Goal: Entertainment & Leisure: Consume media (video, audio)

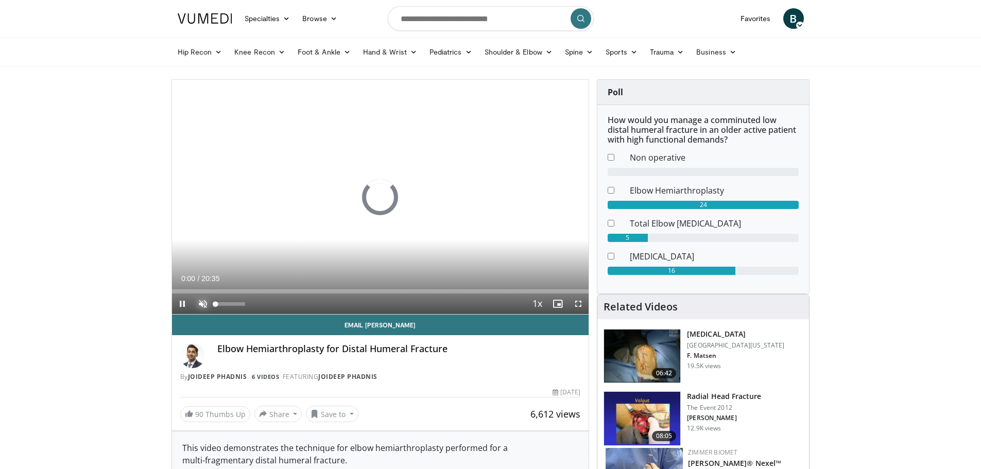
click at [202, 302] on span "Video Player" at bounding box center [203, 303] width 21 height 21
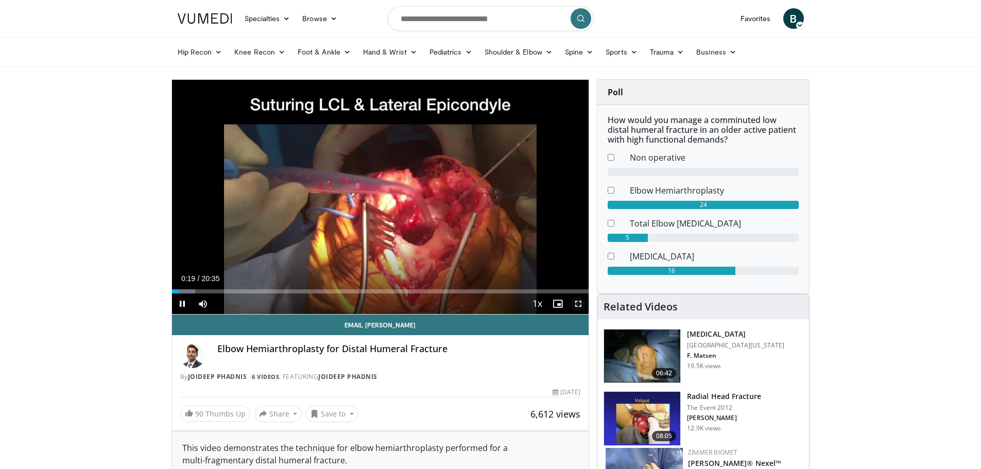
click at [574, 303] on span "Video Player" at bounding box center [578, 303] width 21 height 21
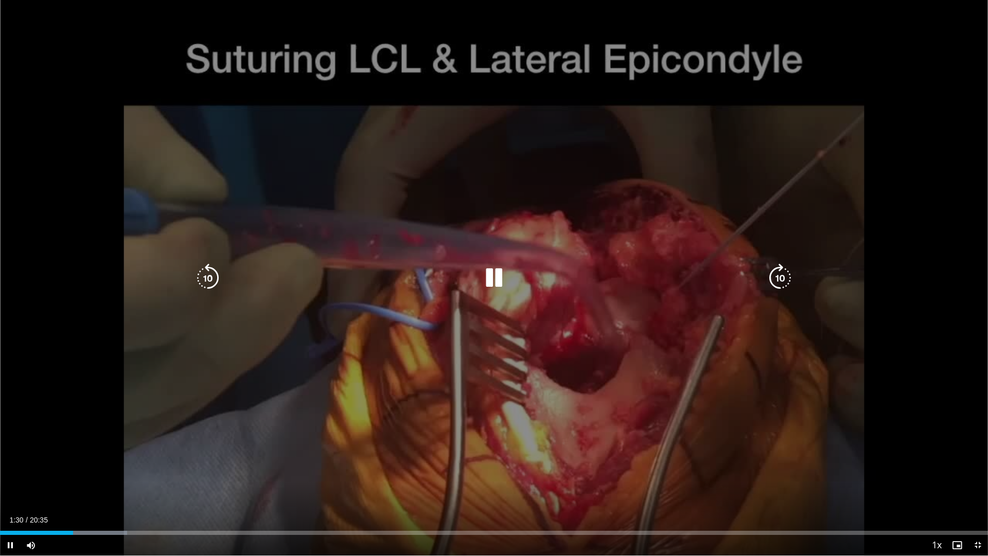
click at [225, 382] on div "10 seconds Tap to unmute" at bounding box center [494, 277] width 988 height 555
click at [346, 302] on div "10 seconds Tap to unmute" at bounding box center [494, 277] width 988 height 555
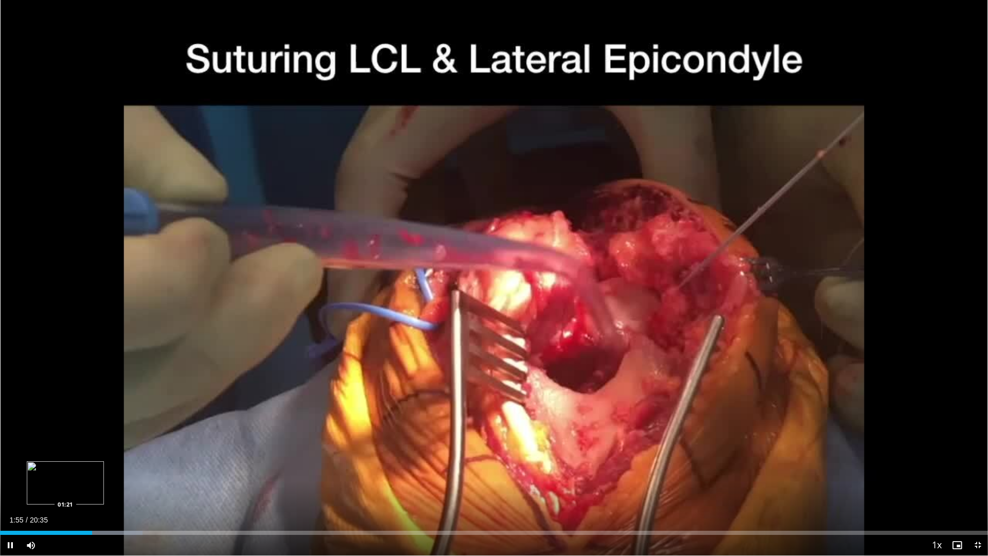
click at [65, 468] on div "Loaded : 14.45% 01:55 01:21" at bounding box center [494, 530] width 988 height 10
click at [53, 468] on div "01:23" at bounding box center [33, 533] width 67 height 4
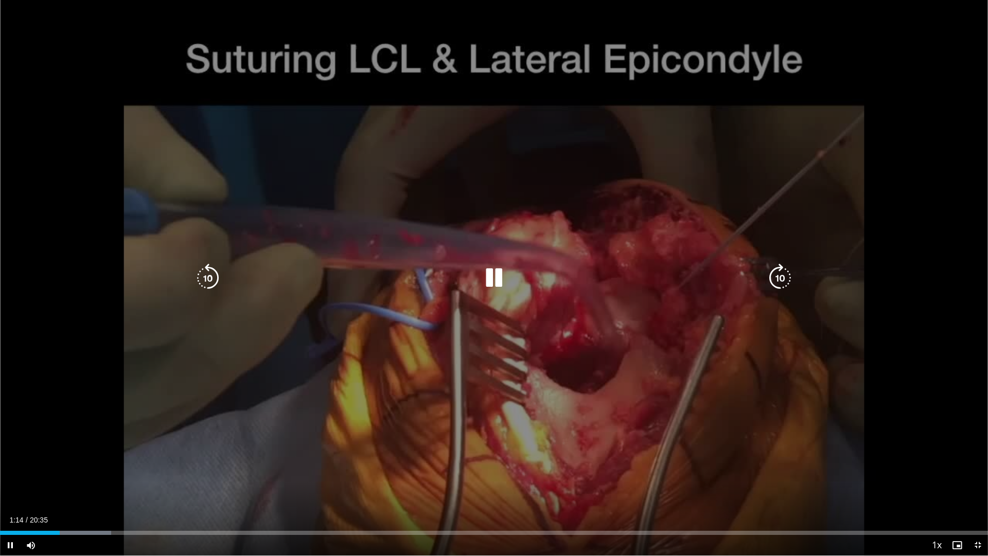
click at [596, 338] on div "10 seconds Tap to unmute" at bounding box center [494, 277] width 988 height 555
click at [260, 426] on div "10 seconds Tap to unmute" at bounding box center [494, 277] width 988 height 555
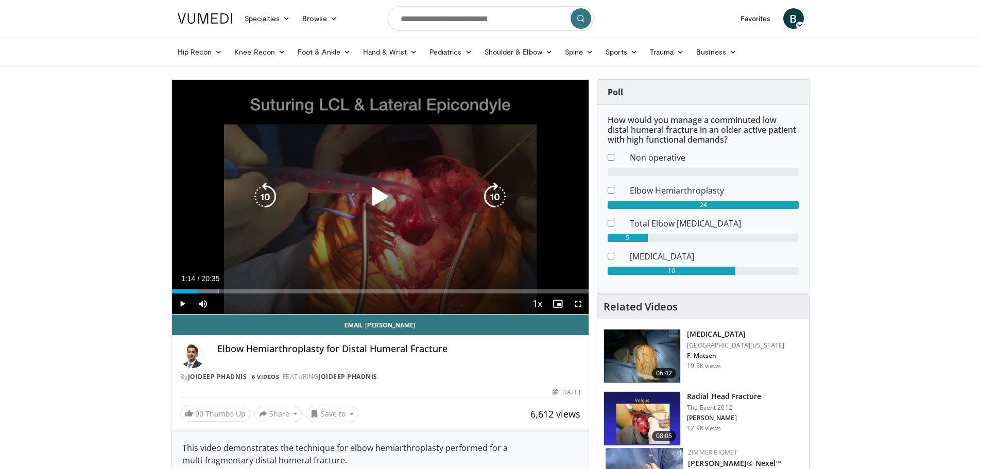
click at [379, 199] on icon "Video Player" at bounding box center [380, 196] width 29 height 29
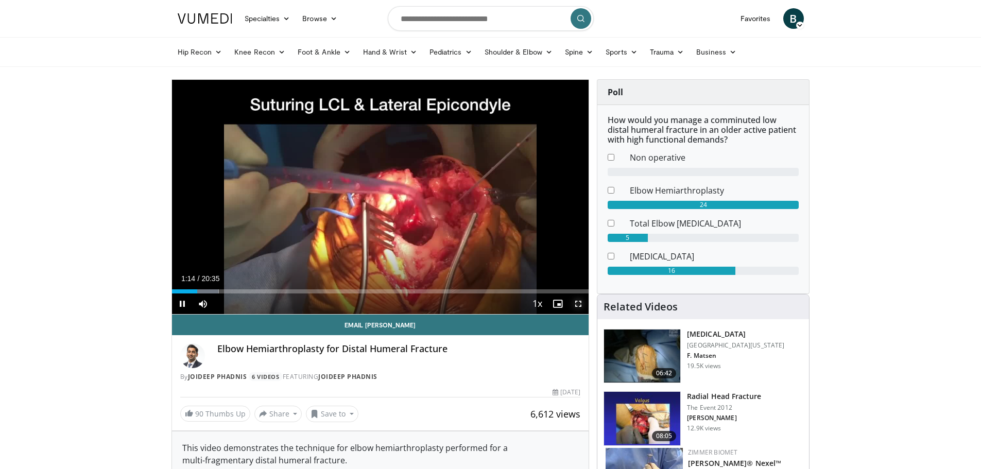
click at [582, 308] on span "Video Player" at bounding box center [578, 303] width 21 height 21
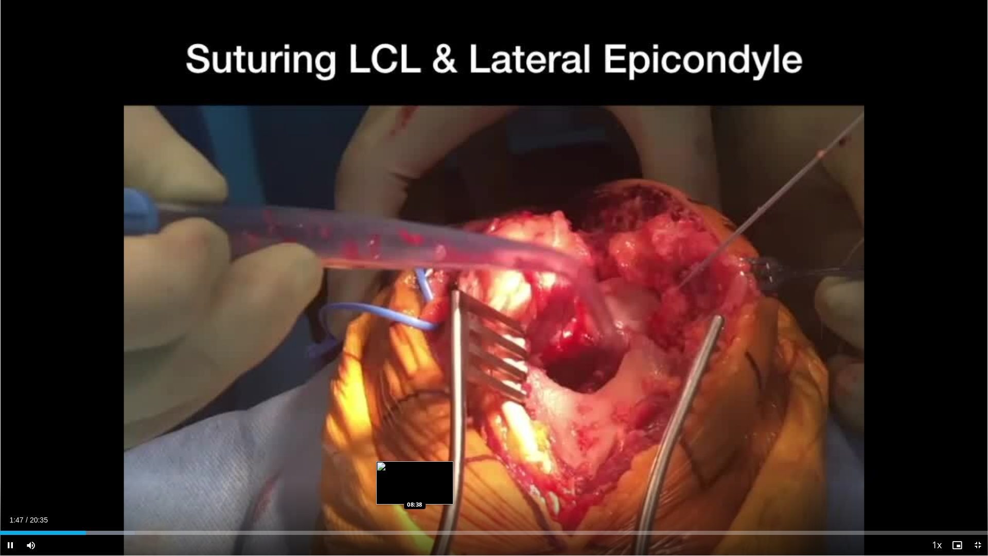
click at [411, 468] on div "Loaded : 13.65% 01:47 08:38" at bounding box center [494, 533] width 988 height 4
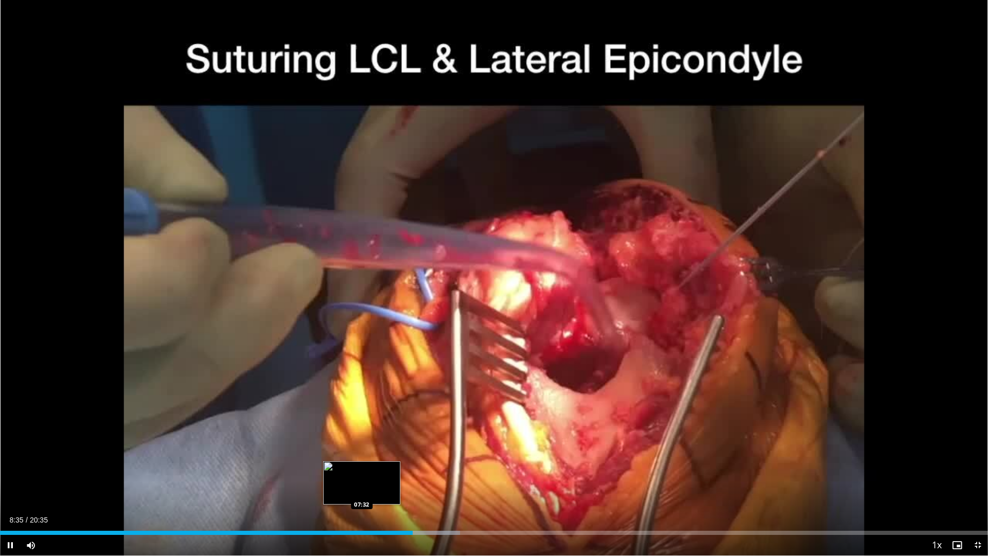
click at [362, 468] on div "Loaded : 46.58% 08:35 07:32" at bounding box center [494, 533] width 988 height 4
click at [80, 468] on div "Loaded : 41.76% 07:35 01:39" at bounding box center [494, 530] width 988 height 10
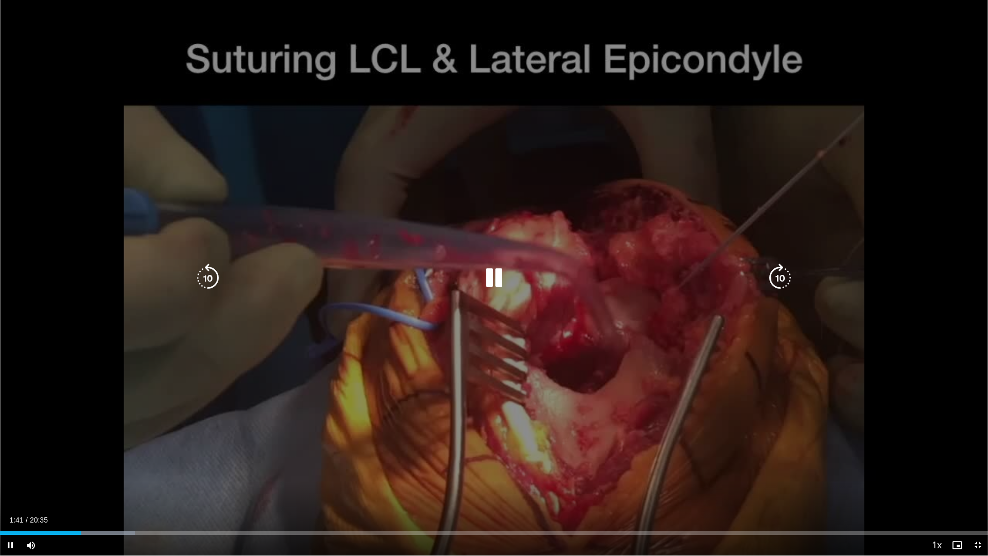
click at [145, 404] on div "10 seconds Tap to unmute" at bounding box center [494, 277] width 988 height 555
click at [375, 399] on div "10 seconds Tap to unmute" at bounding box center [494, 277] width 988 height 555
click at [484, 400] on div "10 seconds Tap to unmute" at bounding box center [494, 277] width 988 height 555
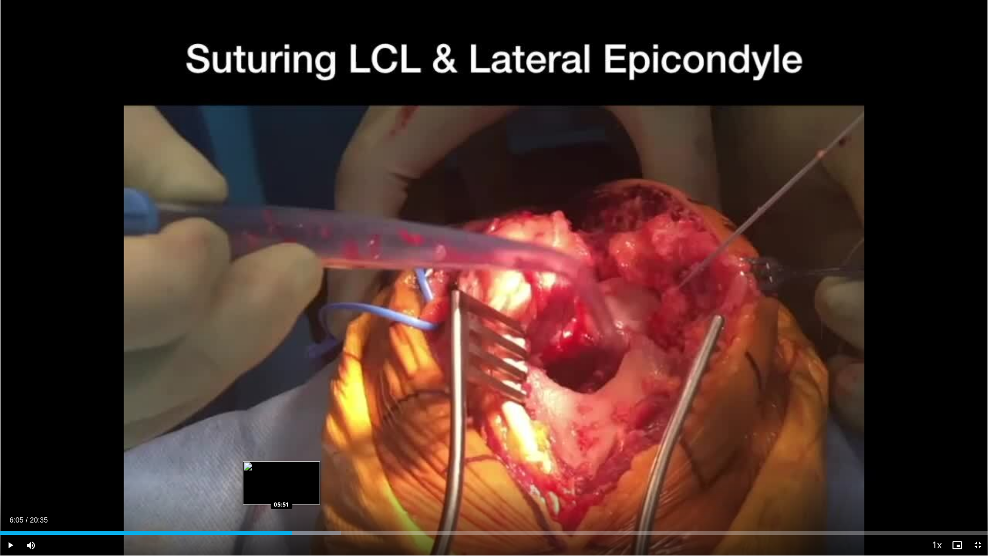
click at [282, 468] on div "Loaded : 34.53% 06:05 05:51" at bounding box center [494, 533] width 988 height 4
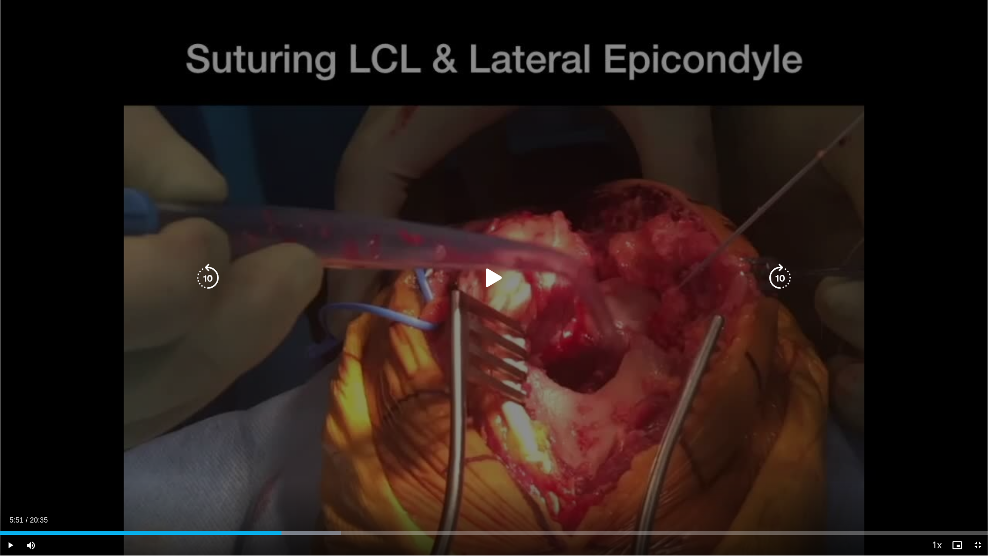
click at [229, 419] on div "10 seconds Tap to unmute" at bounding box center [494, 277] width 988 height 555
drag, startPoint x: 410, startPoint y: 215, endPoint x: 162, endPoint y: 222, distance: 248.2
click at [410, 215] on div "10 seconds Tap to unmute" at bounding box center [494, 277] width 988 height 555
click at [478, 220] on div "10 seconds Tap to unmute" at bounding box center [494, 277] width 988 height 555
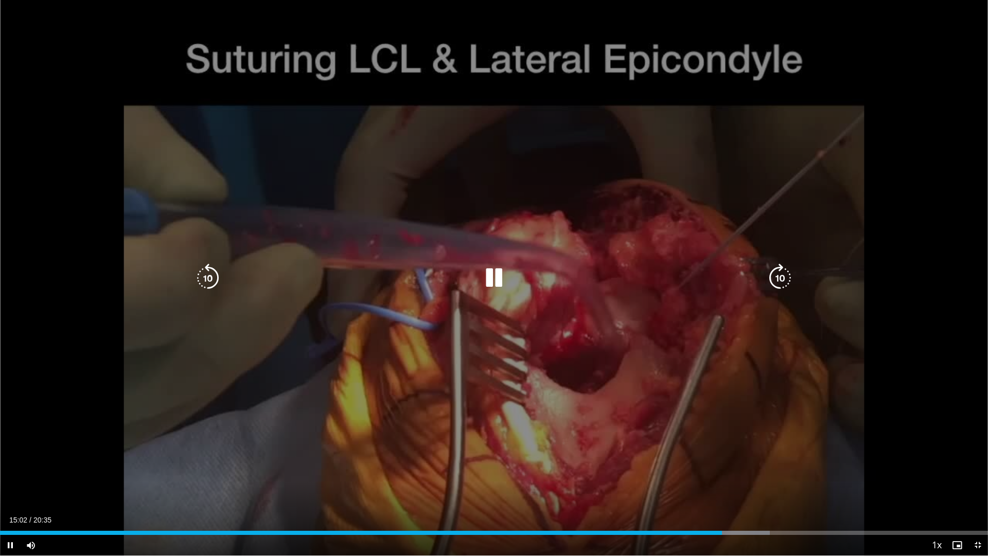
click at [683, 398] on div "10 seconds Tap to unmute" at bounding box center [494, 277] width 988 height 555
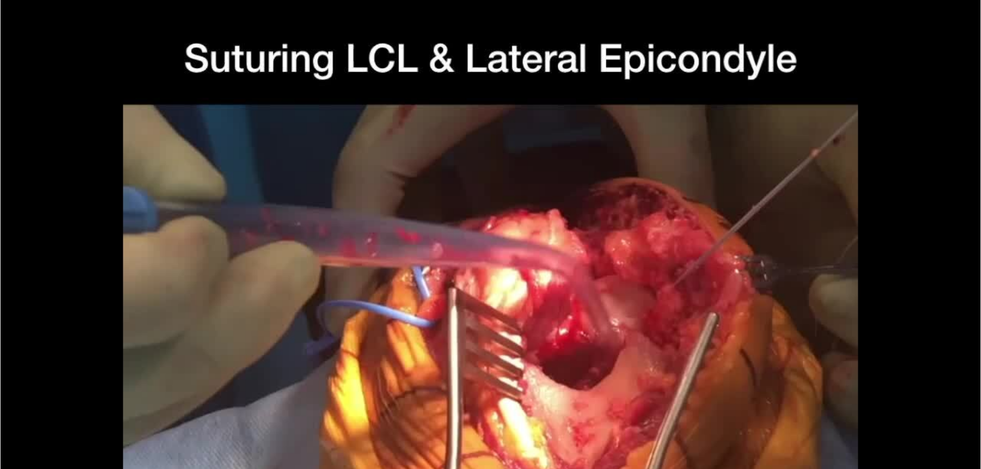
scroll to position [206, 0]
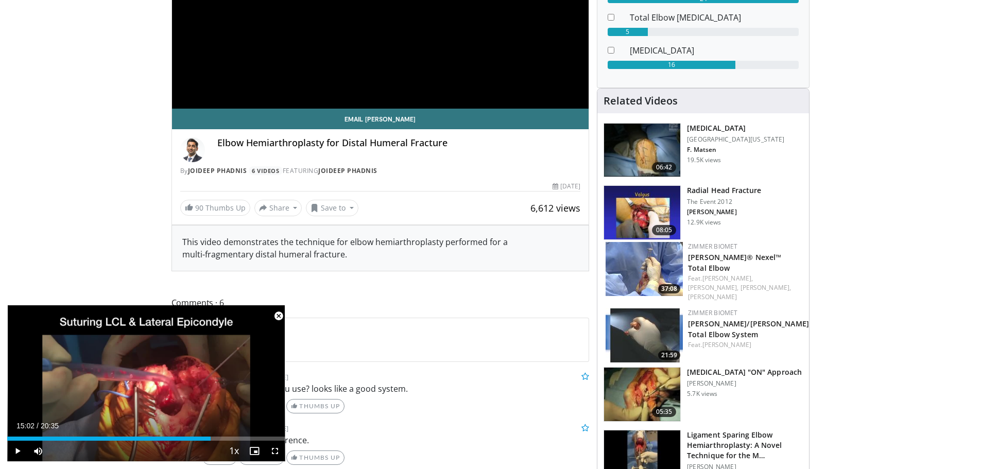
click at [281, 320] on span "Video Player" at bounding box center [278, 316] width 21 height 21
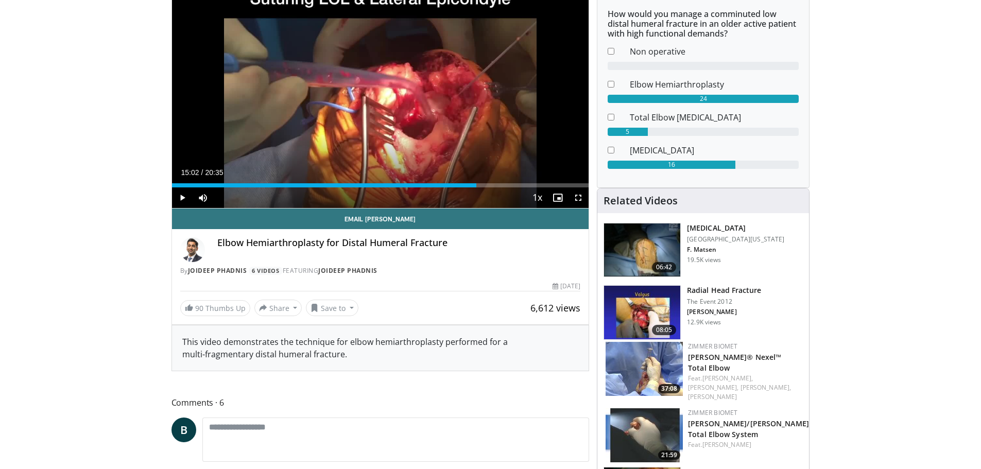
scroll to position [0, 0]
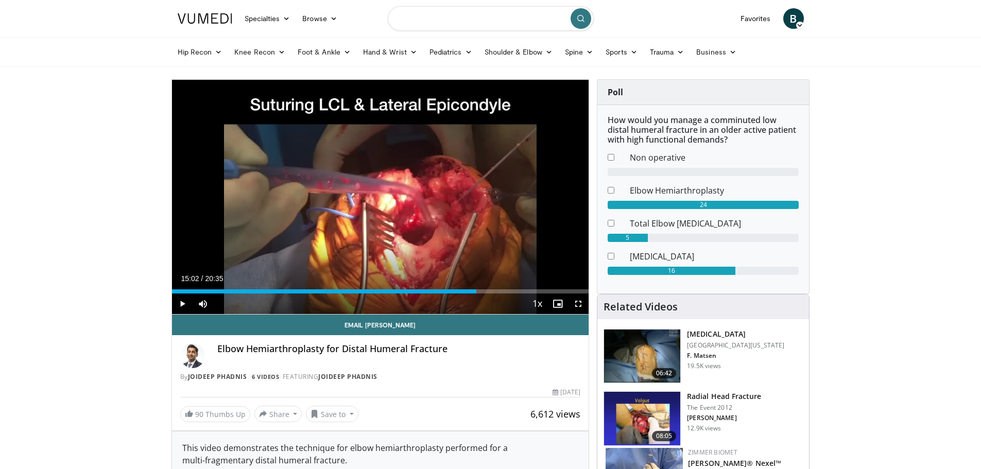
click at [458, 18] on input "Search topics, interventions" at bounding box center [491, 18] width 206 height 25
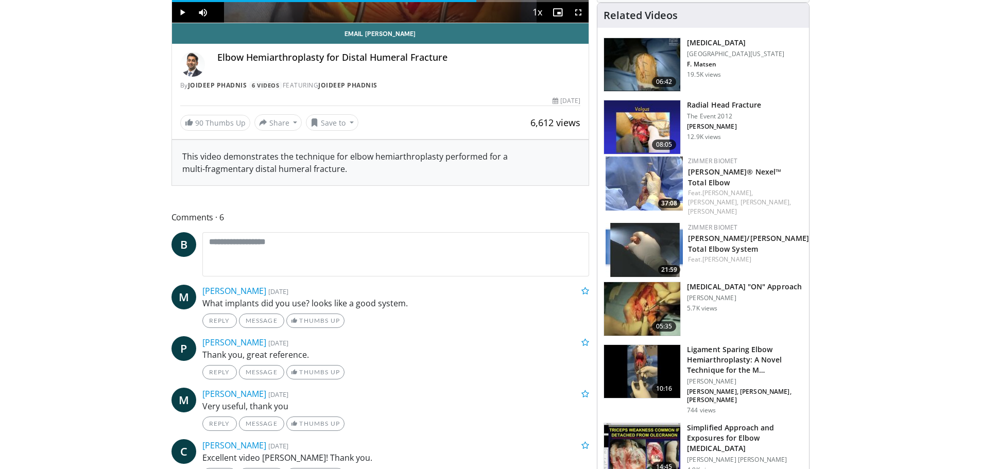
scroll to position [309, 0]
